Goal: Task Accomplishment & Management: Manage account settings

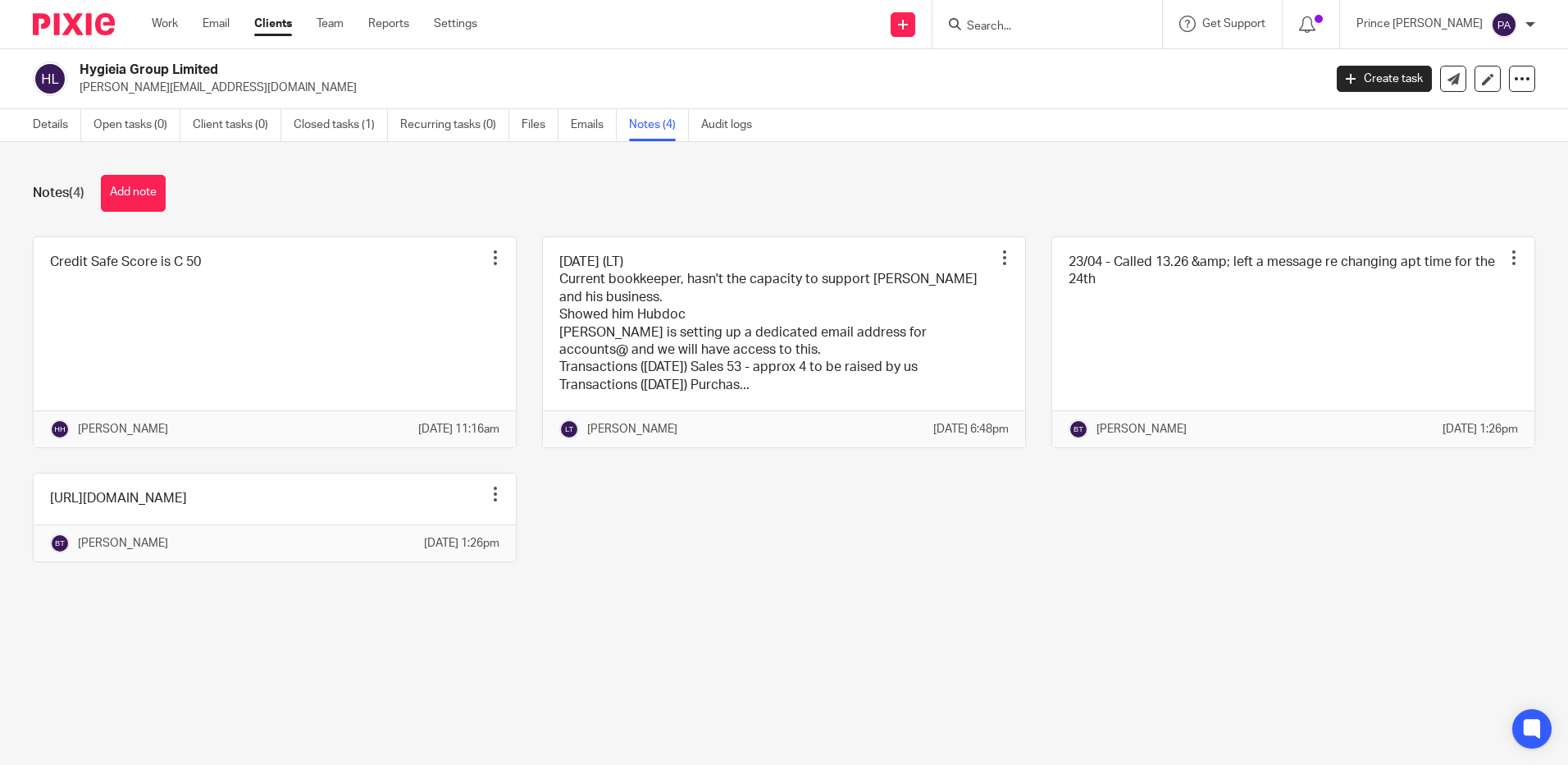
click at [1531, 20] on div at bounding box center [1530, 24] width 10 height 10
click at [1467, 117] on span "Logout" at bounding box center [1459, 113] width 37 height 11
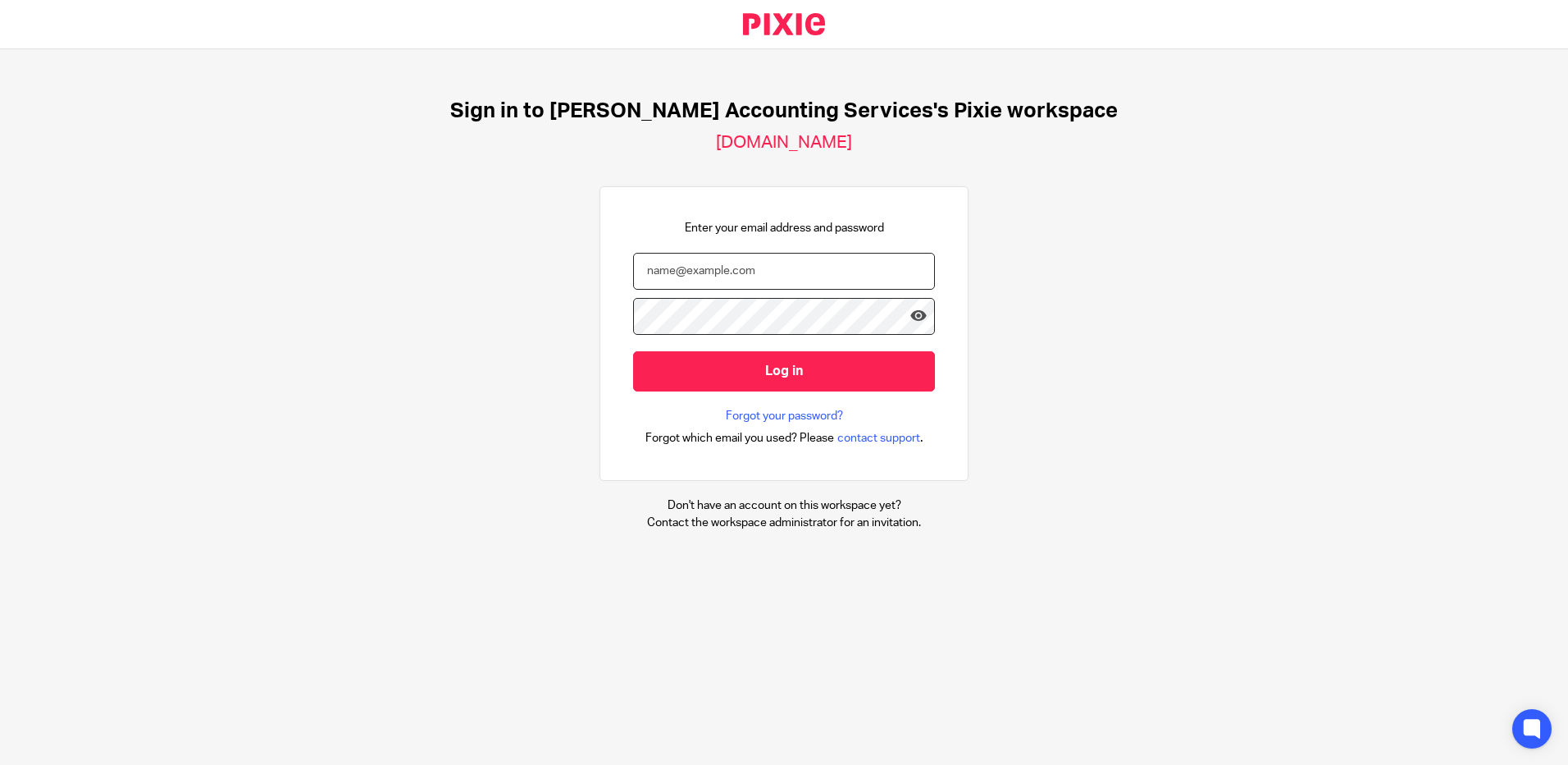
type input "[EMAIL_ADDRESS][DOMAIN_NAME]"
